Goal: Information Seeking & Learning: Learn about a topic

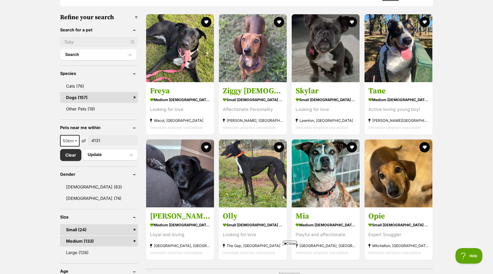
scroll to position [155, 0]
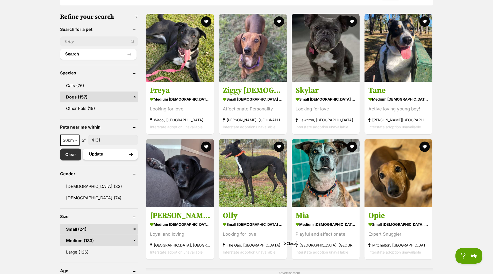
click at [96, 153] on button "Update" at bounding box center [110, 154] width 55 height 10
